Goal: Task Accomplishment & Management: Complete application form

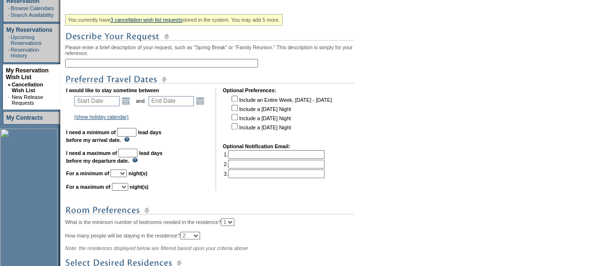
scroll to position [173, 0]
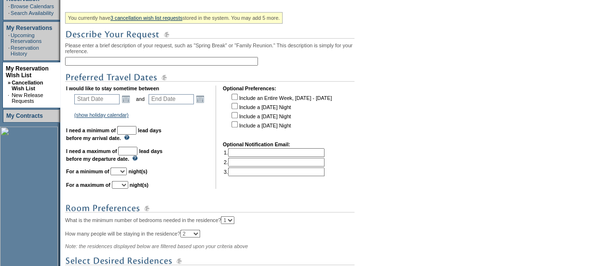
click at [118, 64] on input "text" at bounding box center [161, 61] width 193 height 9
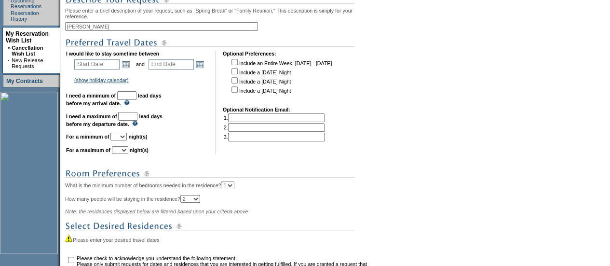
scroll to position [209, 0]
type input "[PERSON_NAME]"
click at [129, 66] on link "Open the calendar popup." at bounding box center [126, 63] width 11 height 11
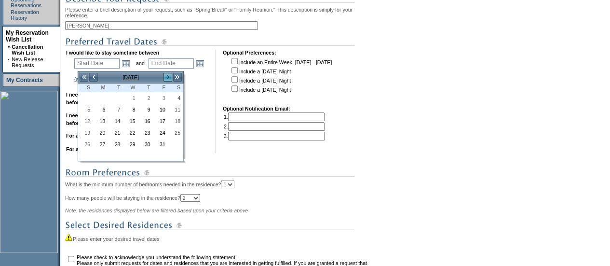
click at [169, 75] on link ">" at bounding box center [168, 77] width 10 height 10
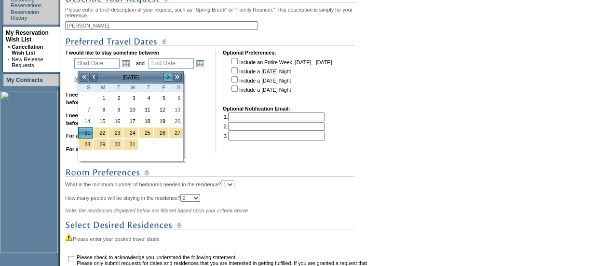
click at [169, 75] on link ">" at bounding box center [168, 77] width 10 height 10
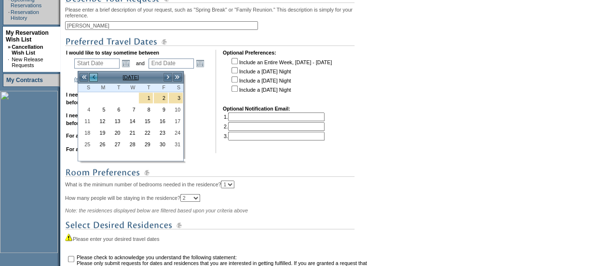
click at [95, 74] on link "<" at bounding box center [94, 77] width 10 height 10
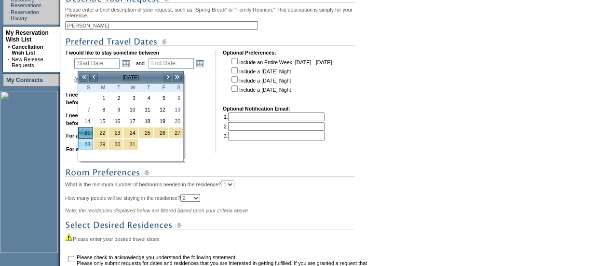
click at [87, 141] on link "28" at bounding box center [86, 144] width 14 height 11
type input "2025-12-28"
type input "2025-12-29"
type input "12/28/2025"
type input "12/29/2025"
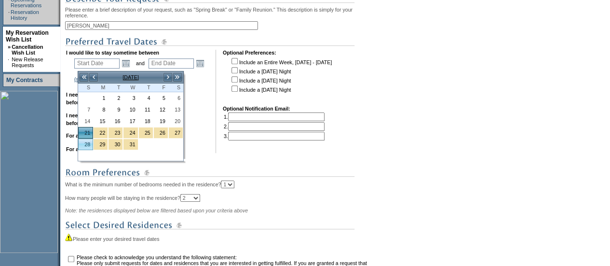
type input "90"
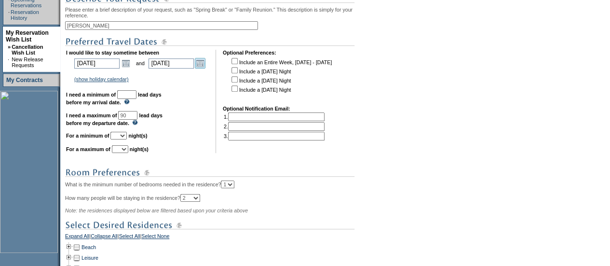
click at [200, 67] on link "Open the calendar popup." at bounding box center [200, 63] width 11 height 11
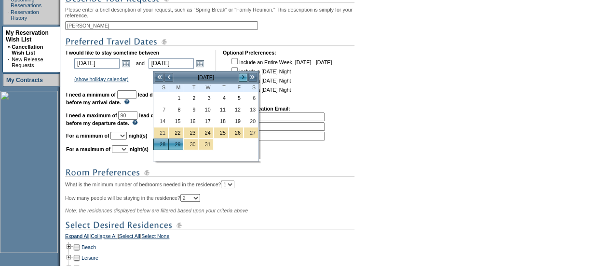
click at [241, 80] on link ">" at bounding box center [243, 77] width 10 height 10
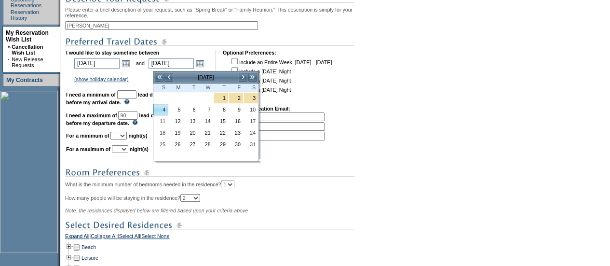
click at [167, 107] on link "4" at bounding box center [161, 109] width 14 height 11
type input "2026-01-04"
type input "1/4/2026"
type input "96"
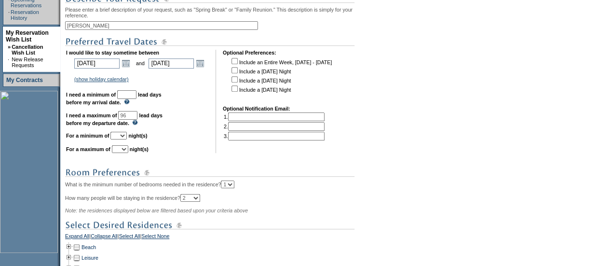
click at [137, 99] on input "text" at bounding box center [126, 94] width 19 height 9
type input "30"
click at [127, 138] on select "1 2 3 4 5 6 7 8 9 10 11 12 13 14" at bounding box center [119, 136] width 16 height 8
click at [122, 136] on select "1 2 3 4 5 6 7 8 9 10 11 12 13 14" at bounding box center [119, 136] width 16 height 8
click at [127, 139] on select "1 2 3 4 5 6 7 8 9 10 11 12 13 14" at bounding box center [119, 136] width 16 height 8
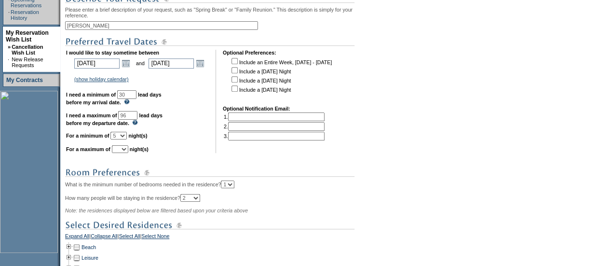
select select "7"
click at [122, 136] on select "1 2 3 4 5 6 7 8 9 10 11 12 13 14" at bounding box center [119, 136] width 16 height 8
click at [126, 149] on td "I would like to stay sometime between 2025-12-28 12/28/2025 Open the calendar p…" at bounding box center [137, 101] width 143 height 103
click at [128, 151] on select "1 2 3 4 5 6 7 8 9 10 11 12 13 14" at bounding box center [120, 149] width 16 height 8
select select "7"
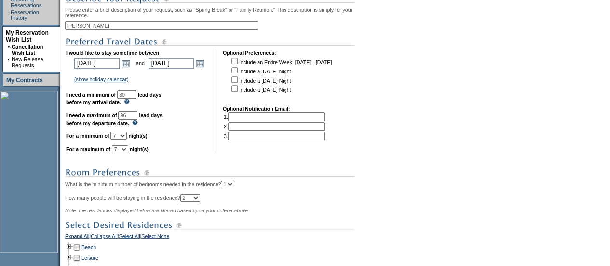
click at [124, 150] on select "1 2 3 4 5 6 7 8 9 10 11 12 13 14" at bounding box center [120, 149] width 16 height 8
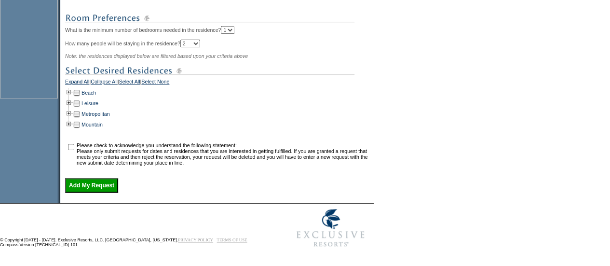
scroll to position [372, 0]
click at [91, 93] on link "Beach" at bounding box center [89, 93] width 14 height 6
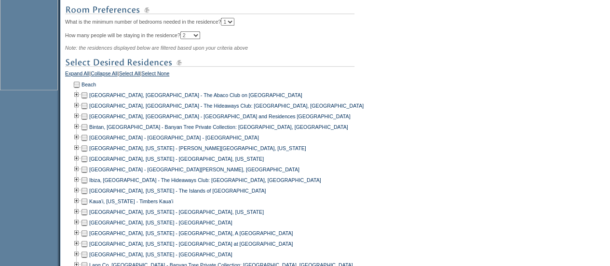
click at [87, 119] on td at bounding box center [85, 116] width 8 height 11
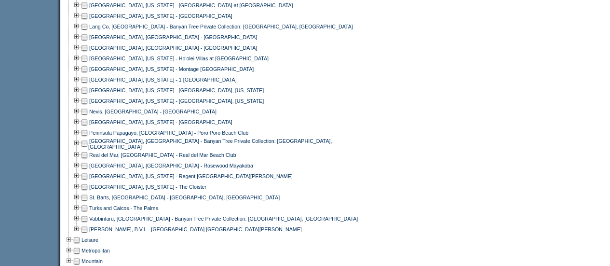
scroll to position [610, 0]
click at [88, 116] on td at bounding box center [85, 111] width 8 height 11
click at [88, 138] on td at bounding box center [85, 132] width 8 height 11
click at [88, 201] on td at bounding box center [85, 197] width 8 height 11
click at [88, 208] on td at bounding box center [85, 207] width 8 height 11
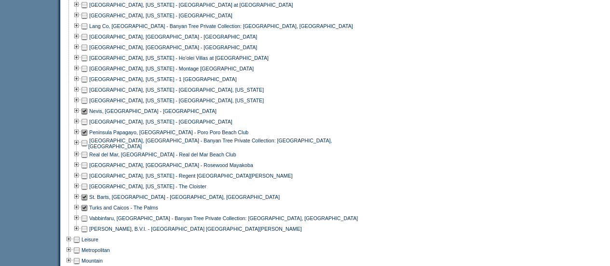
click at [86, 232] on td at bounding box center [85, 228] width 8 height 11
click at [88, 168] on td at bounding box center [85, 165] width 8 height 11
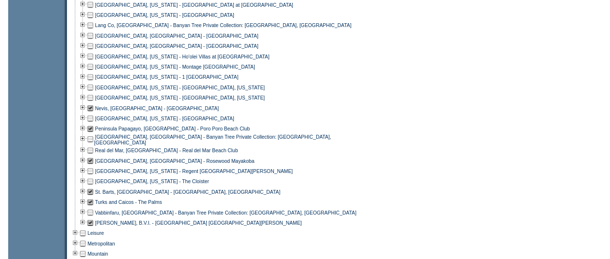
scroll to position [754, 0]
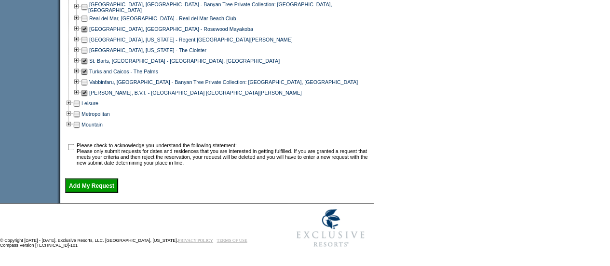
click at [74, 147] on input "checkbox" at bounding box center [71, 147] width 6 height 6
checkbox input "true"
click at [86, 181] on input "Add My Request" at bounding box center [91, 185] width 53 height 14
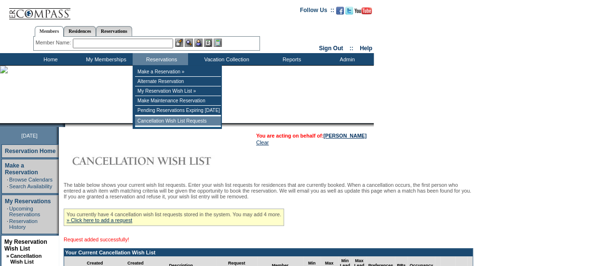
click at [179, 121] on td "Cancellation Wish List Requests" at bounding box center [178, 121] width 86 height 10
